Goal: Task Accomplishment & Management: Use online tool/utility

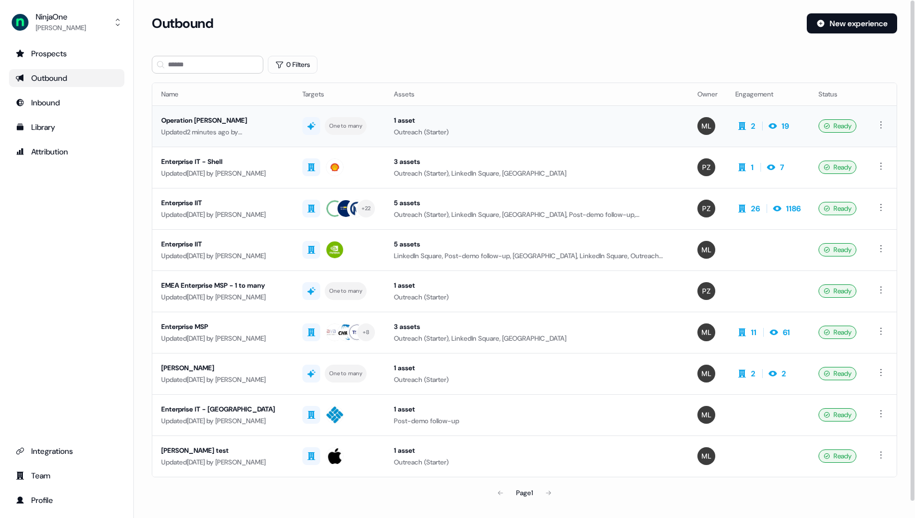
click at [204, 125] on div "Operation [PERSON_NAME]" at bounding box center [222, 120] width 123 height 11
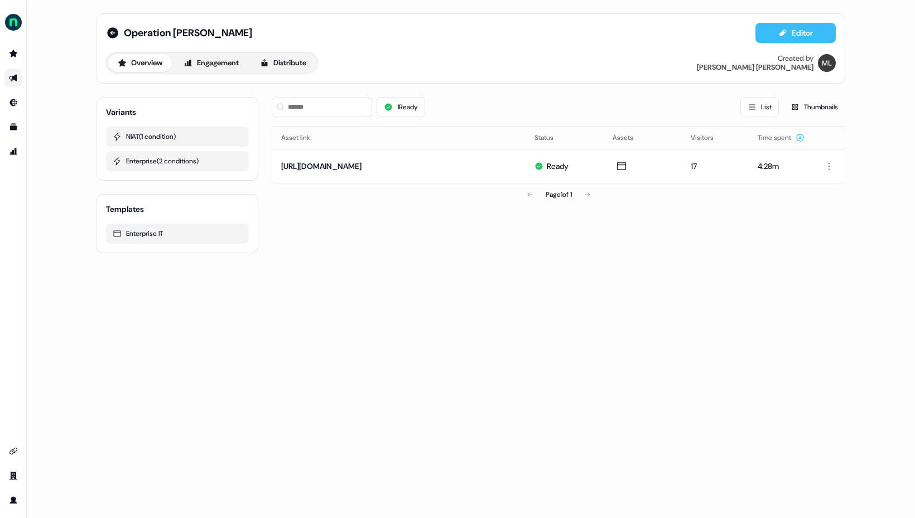
click at [800, 31] on button "Editor" at bounding box center [796, 33] width 80 height 20
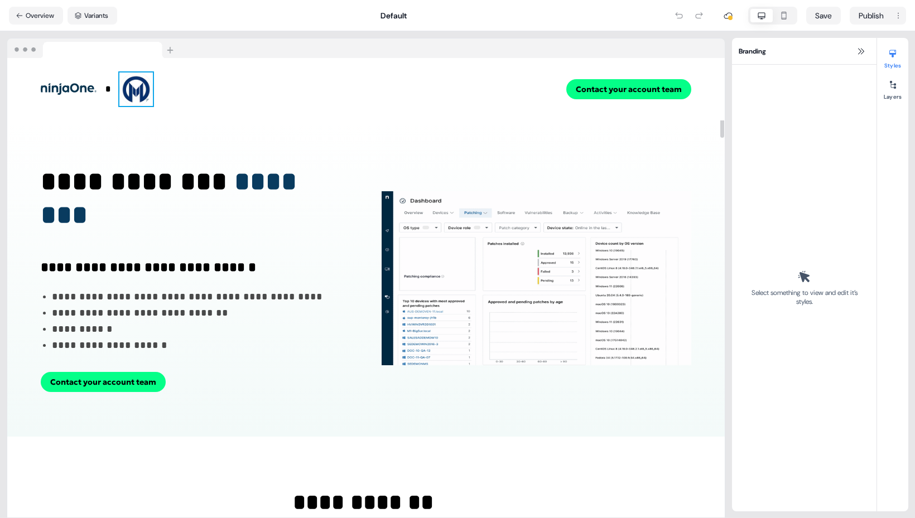
click at [128, 89] on img at bounding box center [135, 89] width 33 height 33
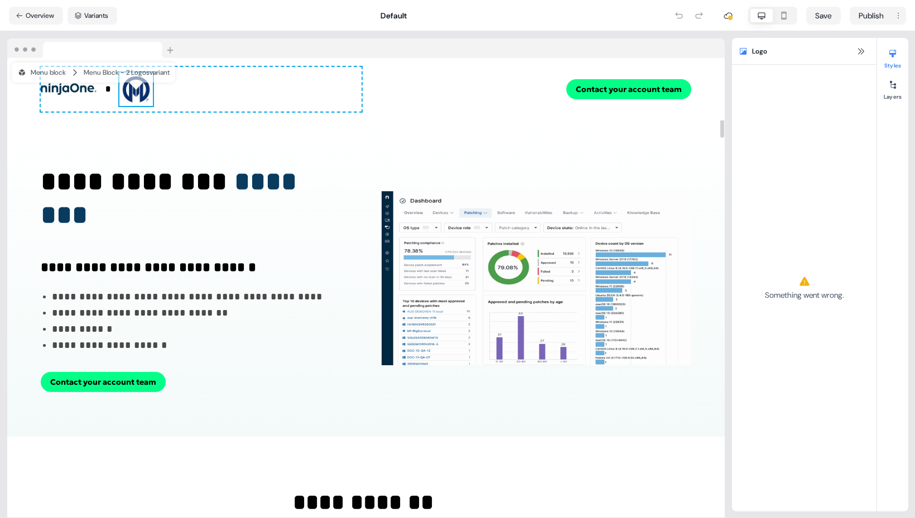
click at [128, 89] on img at bounding box center [135, 89] width 33 height 33
